Goal: Navigation & Orientation: Find specific page/section

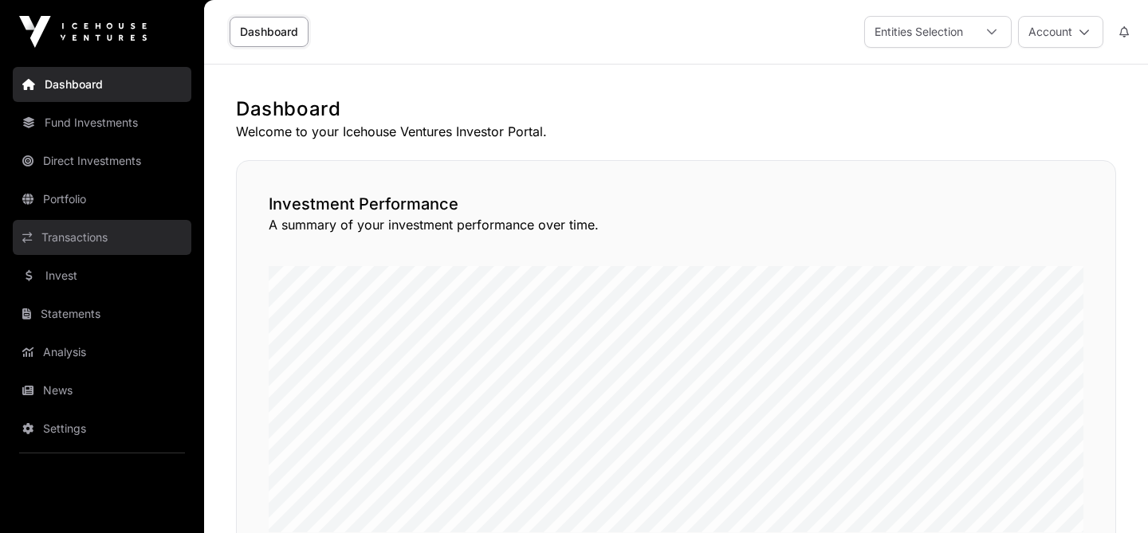
click at [88, 236] on link "Transactions" at bounding box center [102, 237] width 179 height 35
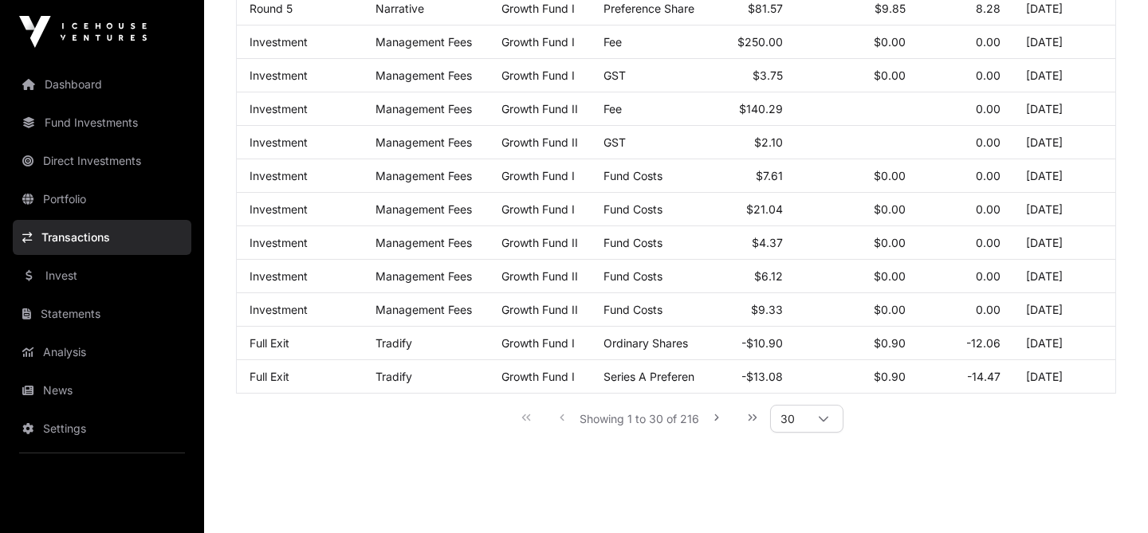
scroll to position [932, 0]
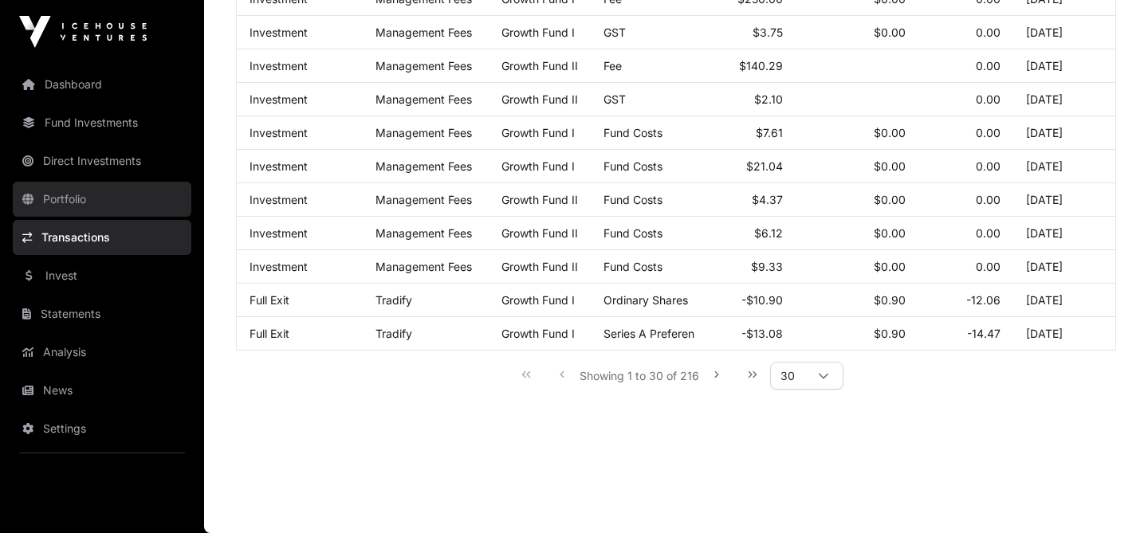
click at [76, 194] on link "Portfolio" at bounding box center [102, 199] width 179 height 35
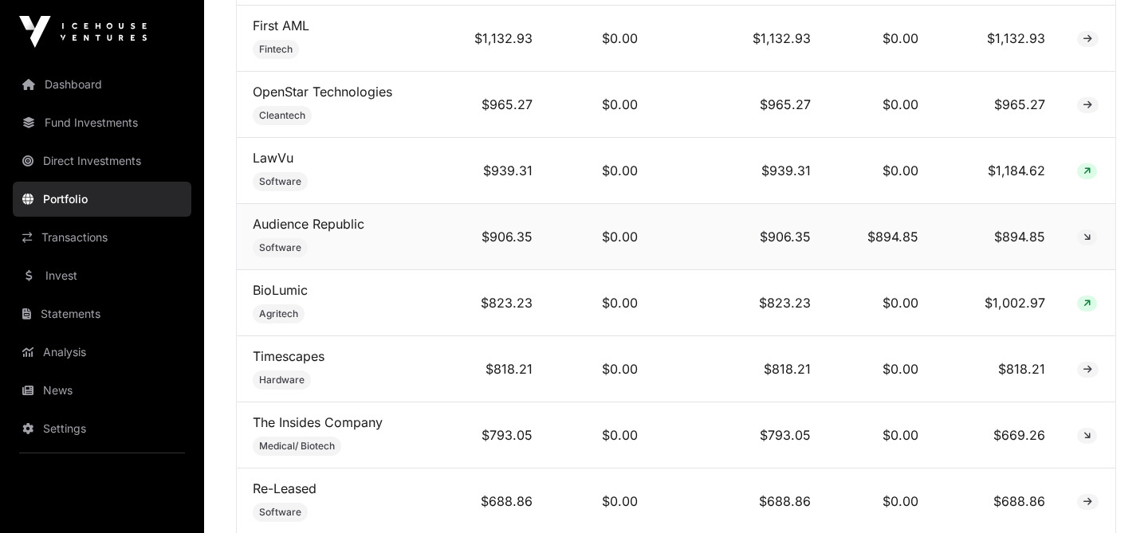
scroll to position [1848, 0]
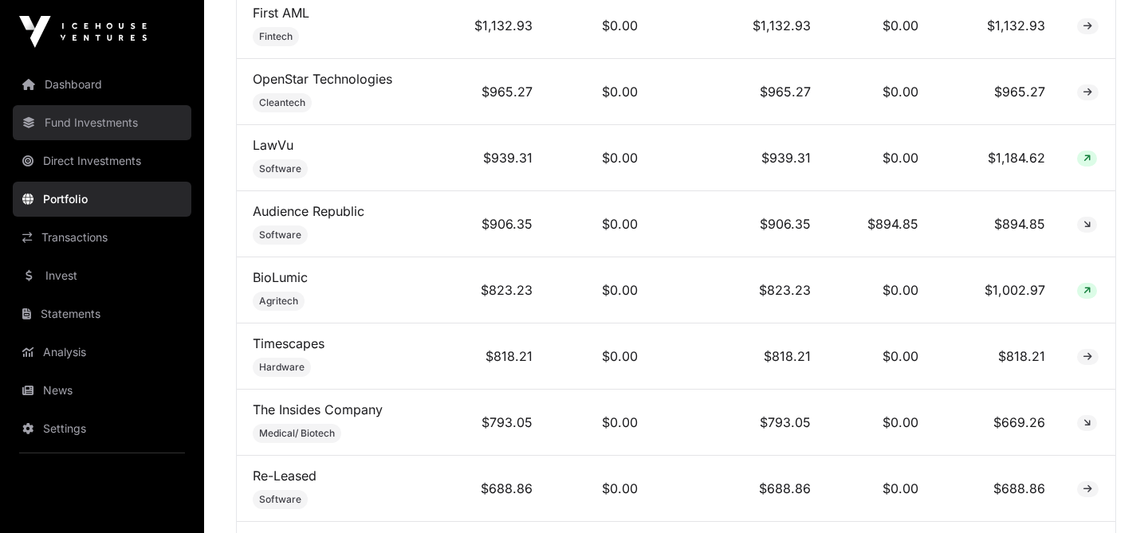
click at [84, 128] on link "Fund Investments" at bounding box center [102, 122] width 179 height 35
click at [82, 116] on link "Fund Investments" at bounding box center [102, 122] width 179 height 35
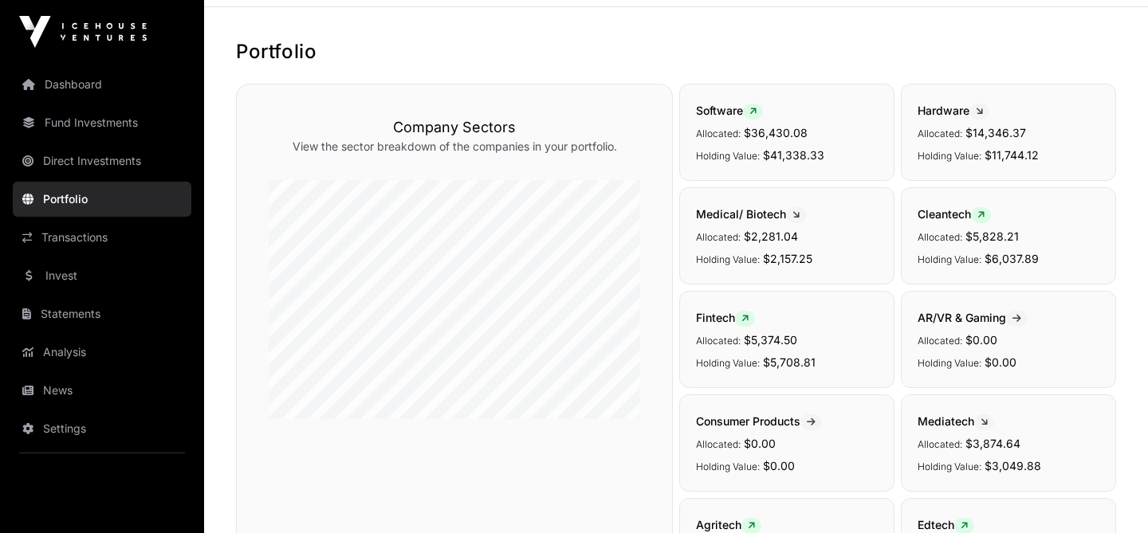
scroll to position [0, 0]
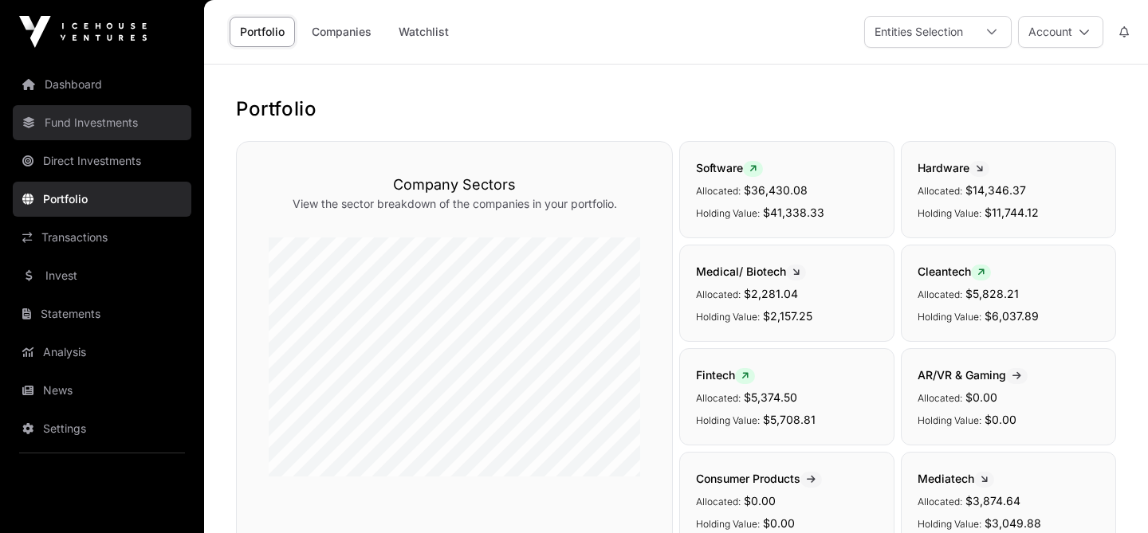
click at [93, 124] on link "Fund Investments" at bounding box center [102, 122] width 179 height 35
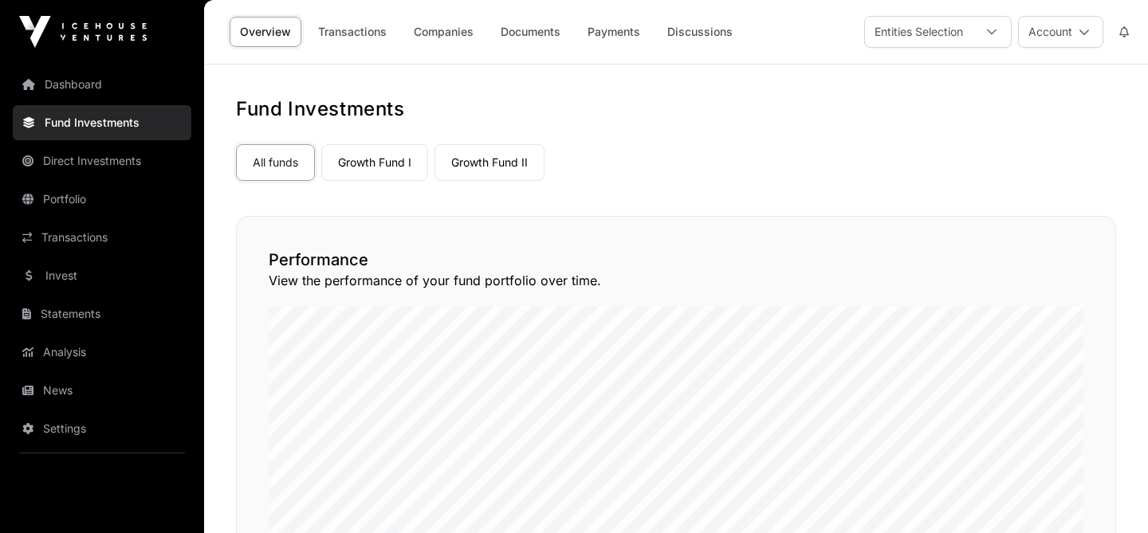
click at [84, 85] on link "Dashboard" at bounding box center [102, 84] width 179 height 35
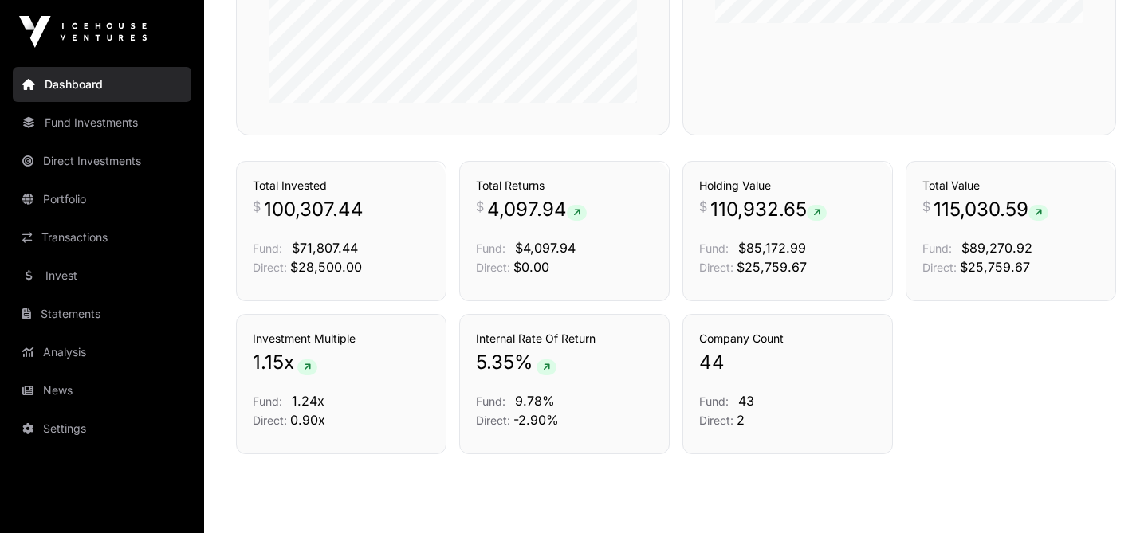
scroll to position [821, 0]
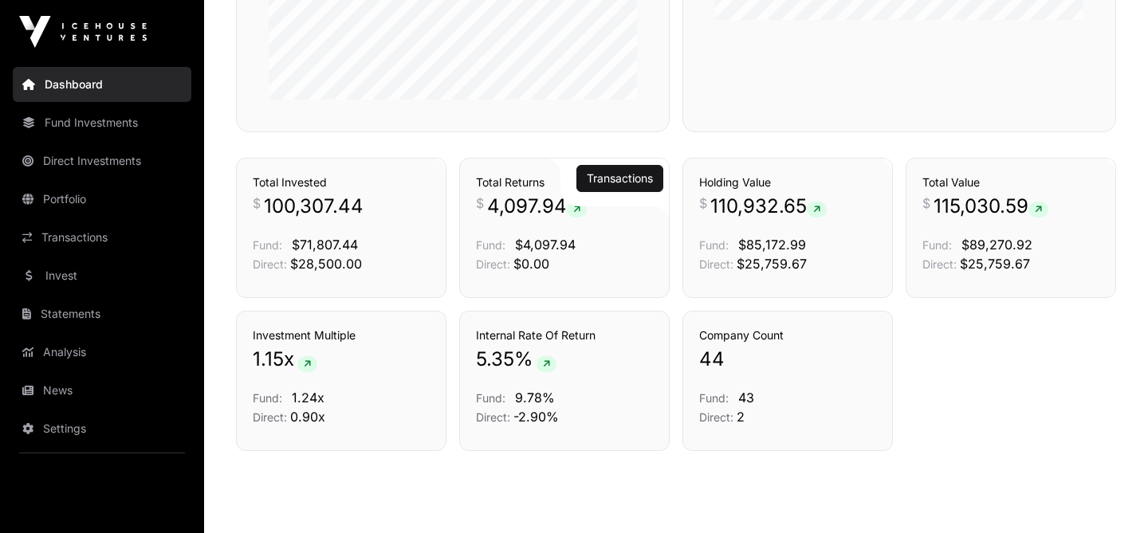
click at [515, 207] on span "4,097.94" at bounding box center [537, 207] width 100 height 26
click at [601, 180] on link "Transactions" at bounding box center [620, 179] width 66 height 16
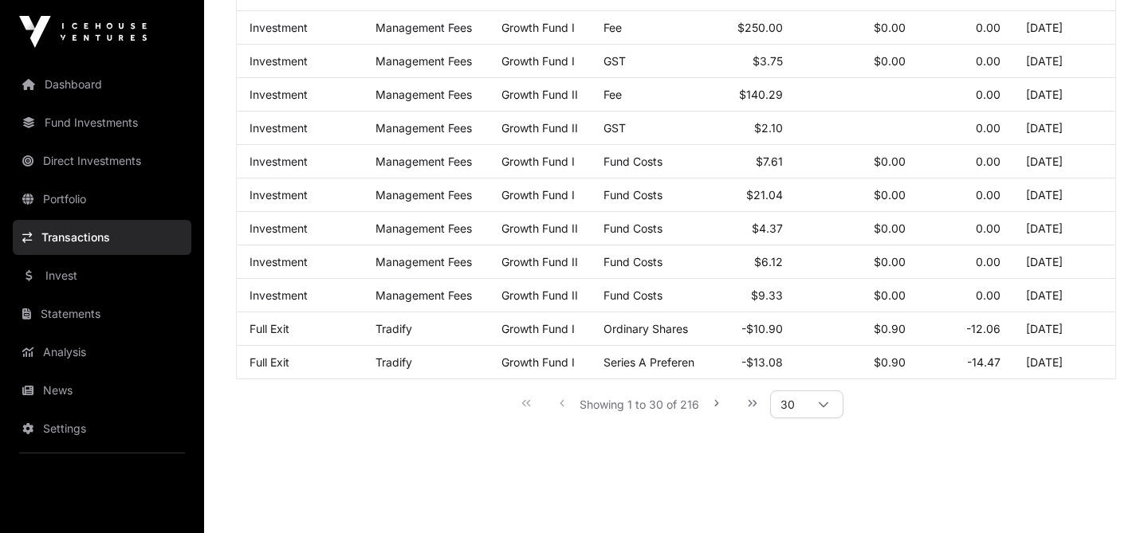
scroll to position [932, 0]
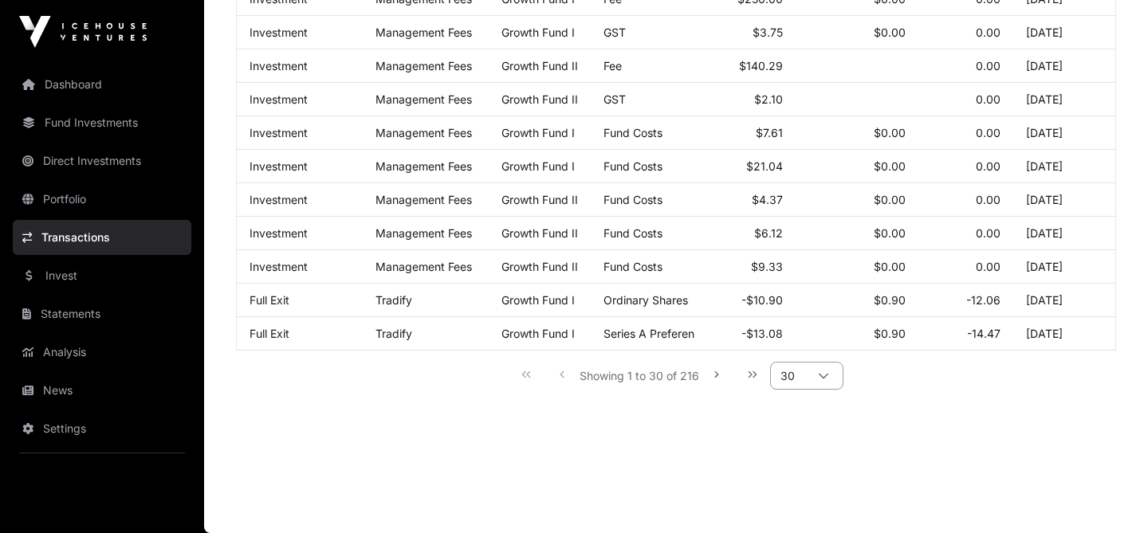
click at [815, 383] on div at bounding box center [823, 376] width 38 height 26
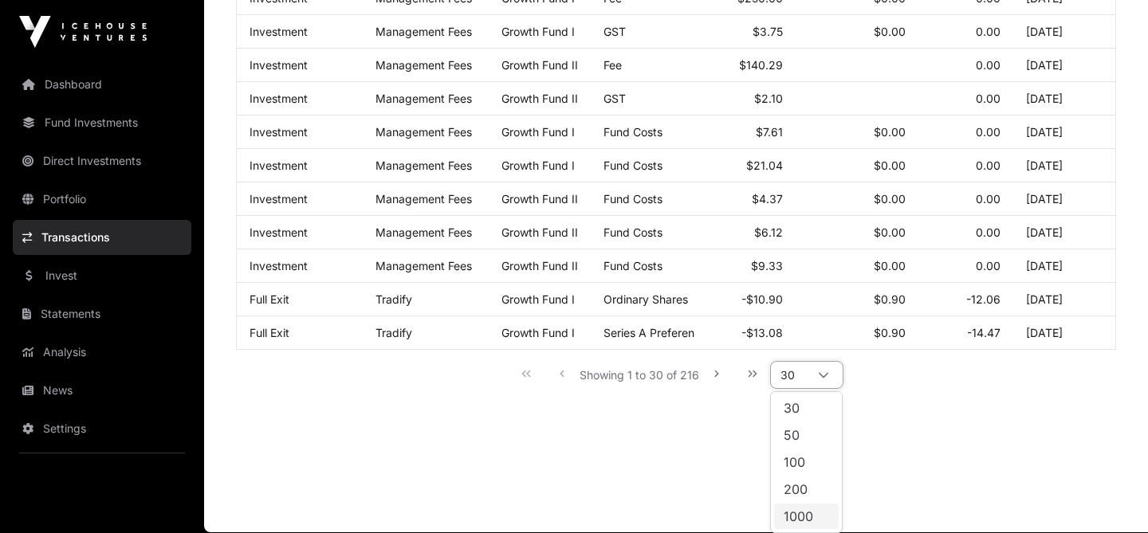
click at [796, 504] on li "1000" at bounding box center [806, 517] width 65 height 26
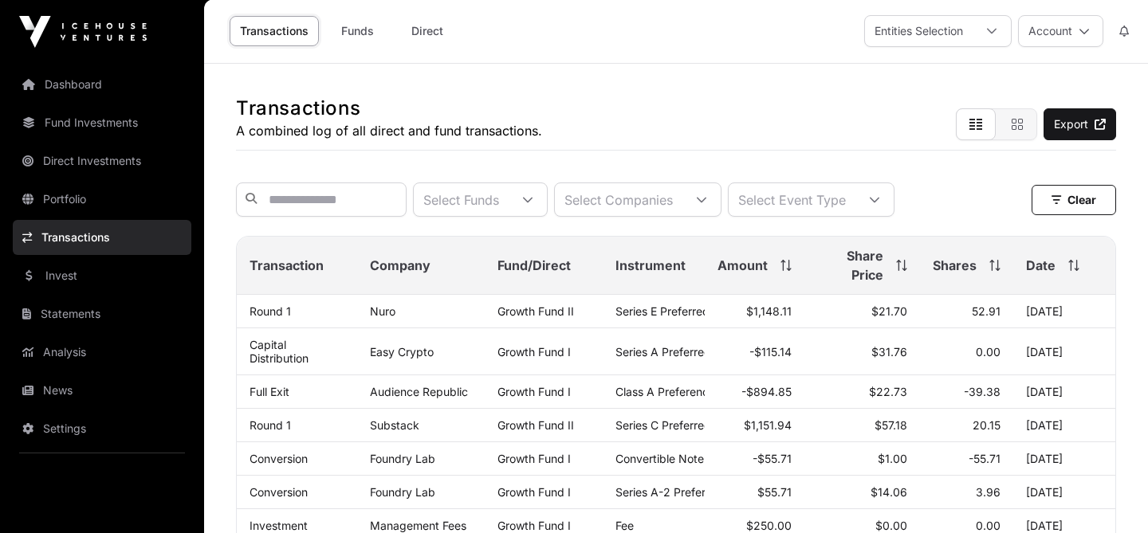
scroll to position [0, 0]
click at [366, 34] on link "Funds" at bounding box center [357, 32] width 64 height 30
